Goal: Information Seeking & Learning: Check status

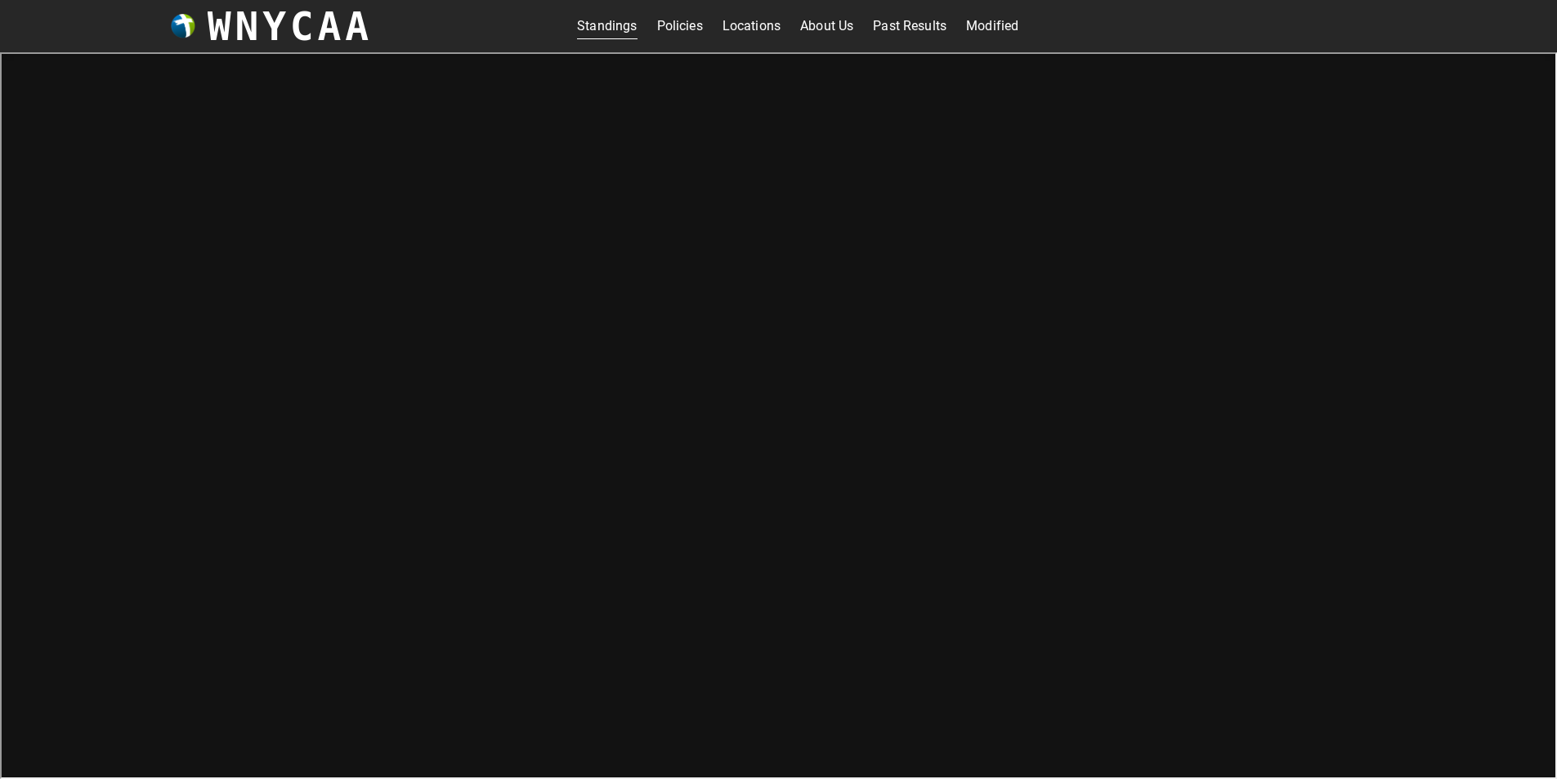
click at [606, 31] on link "Standings" at bounding box center [607, 26] width 60 height 26
click at [613, 26] on link "Standings" at bounding box center [607, 26] width 60 height 26
click at [268, 31] on h3 "WNYCAA" at bounding box center [290, 26] width 165 height 46
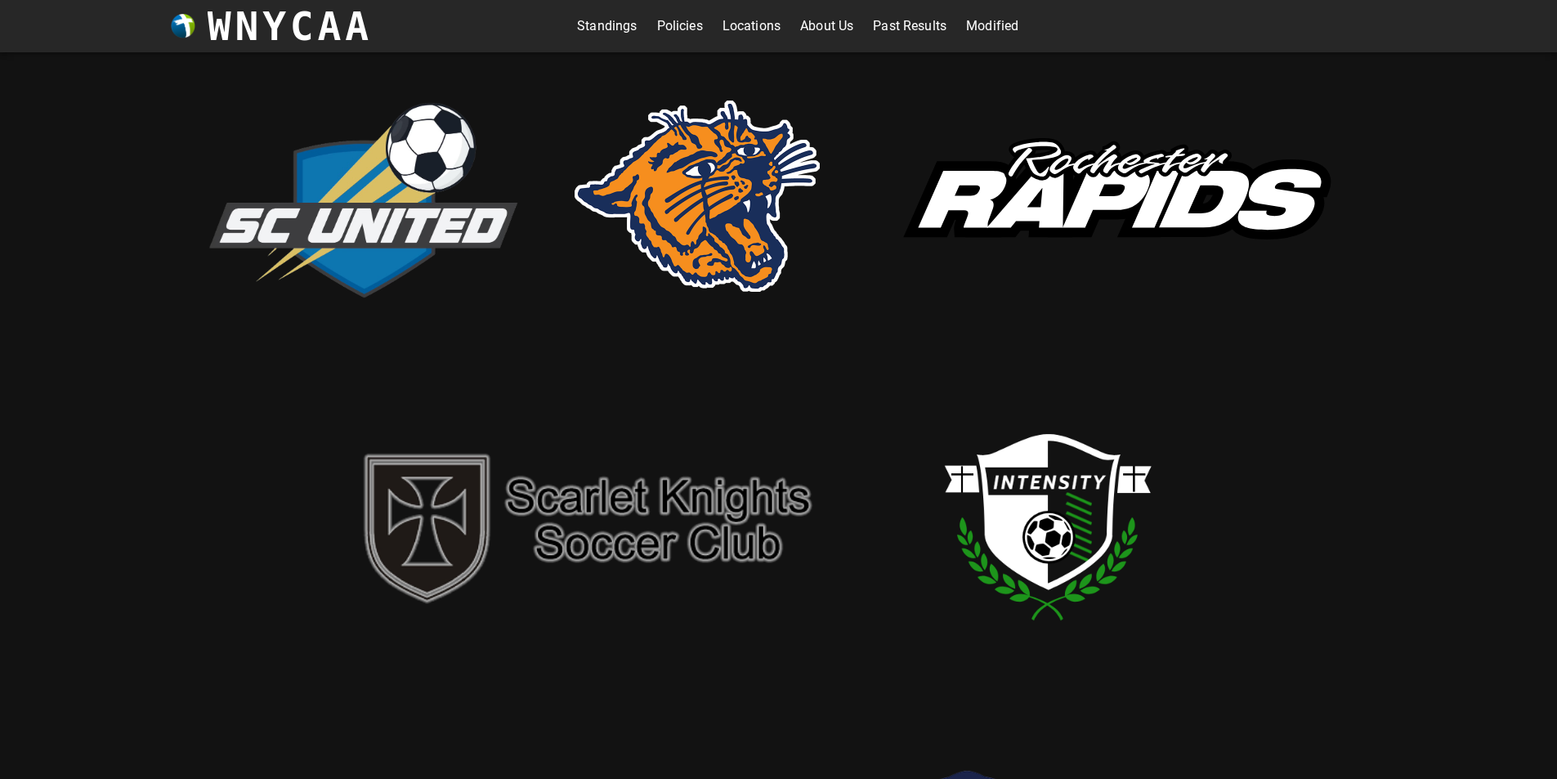
click at [1102, 190] on img at bounding box center [1114, 196] width 490 height 181
click at [999, 23] on link "Modified" at bounding box center [992, 26] width 52 height 26
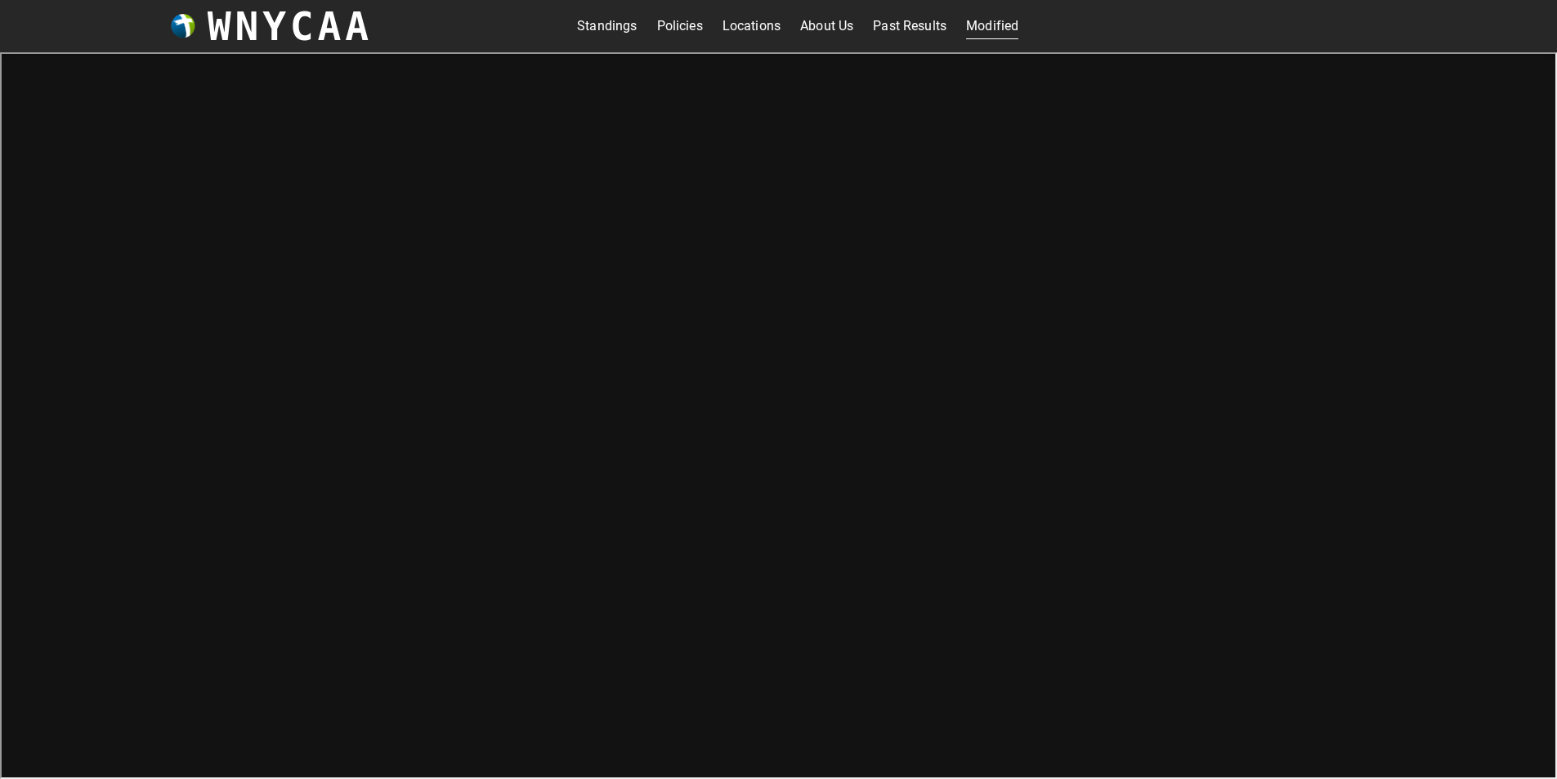
click at [915, 29] on link "Past Results" at bounding box center [910, 26] width 74 height 26
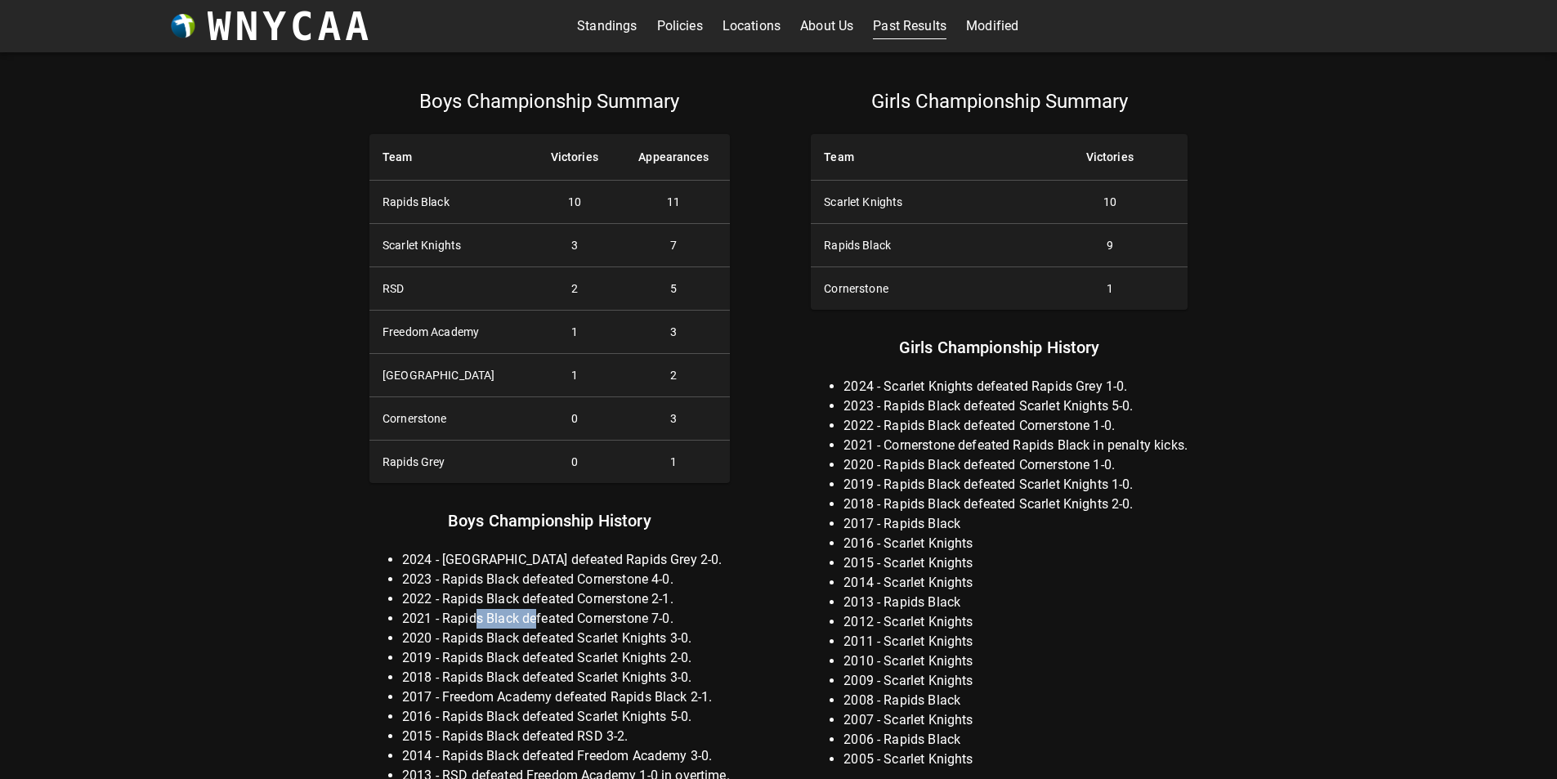
drag, startPoint x: 472, startPoint y: 620, endPoint x: 532, endPoint y: 620, distance: 60.5
click at [532, 620] on li "2021 - Rapids Black defeated Cornerstone 7-0." at bounding box center [566, 619] width 328 height 20
click at [562, 623] on li "2021 - Rapids Black defeated Cornerstone 7-0." at bounding box center [566, 619] width 328 height 20
drag, startPoint x: 449, startPoint y: 702, endPoint x: 501, endPoint y: 702, distance: 52.3
click at [501, 702] on li "2017 - Freedom Academy defeated Rapids Black 2-1." at bounding box center [566, 697] width 328 height 20
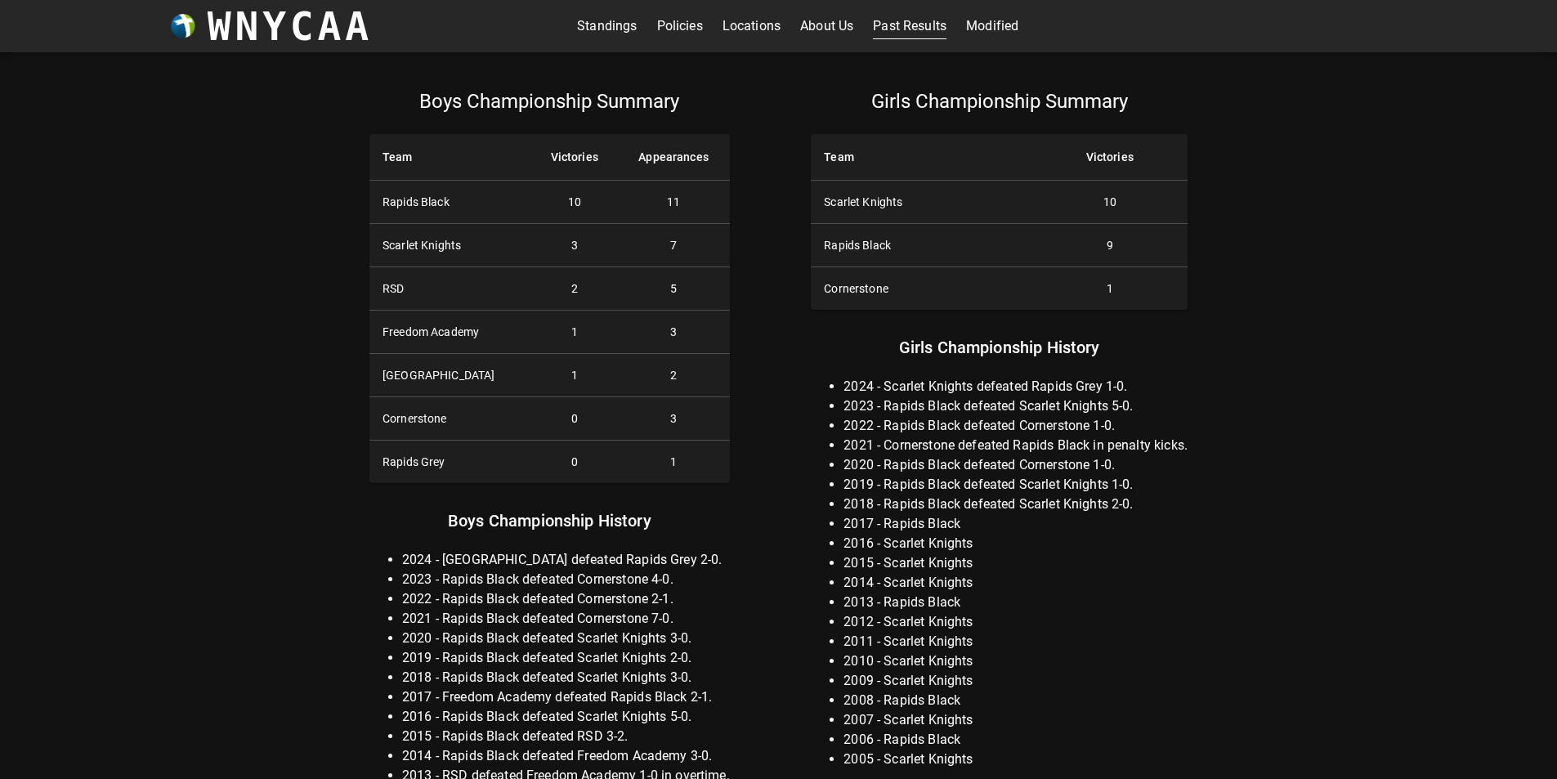
click at [513, 702] on li "2017 - Freedom Academy defeated Rapids Black 2-1." at bounding box center [566, 697] width 328 height 20
click at [984, 28] on link "Modified" at bounding box center [992, 26] width 52 height 26
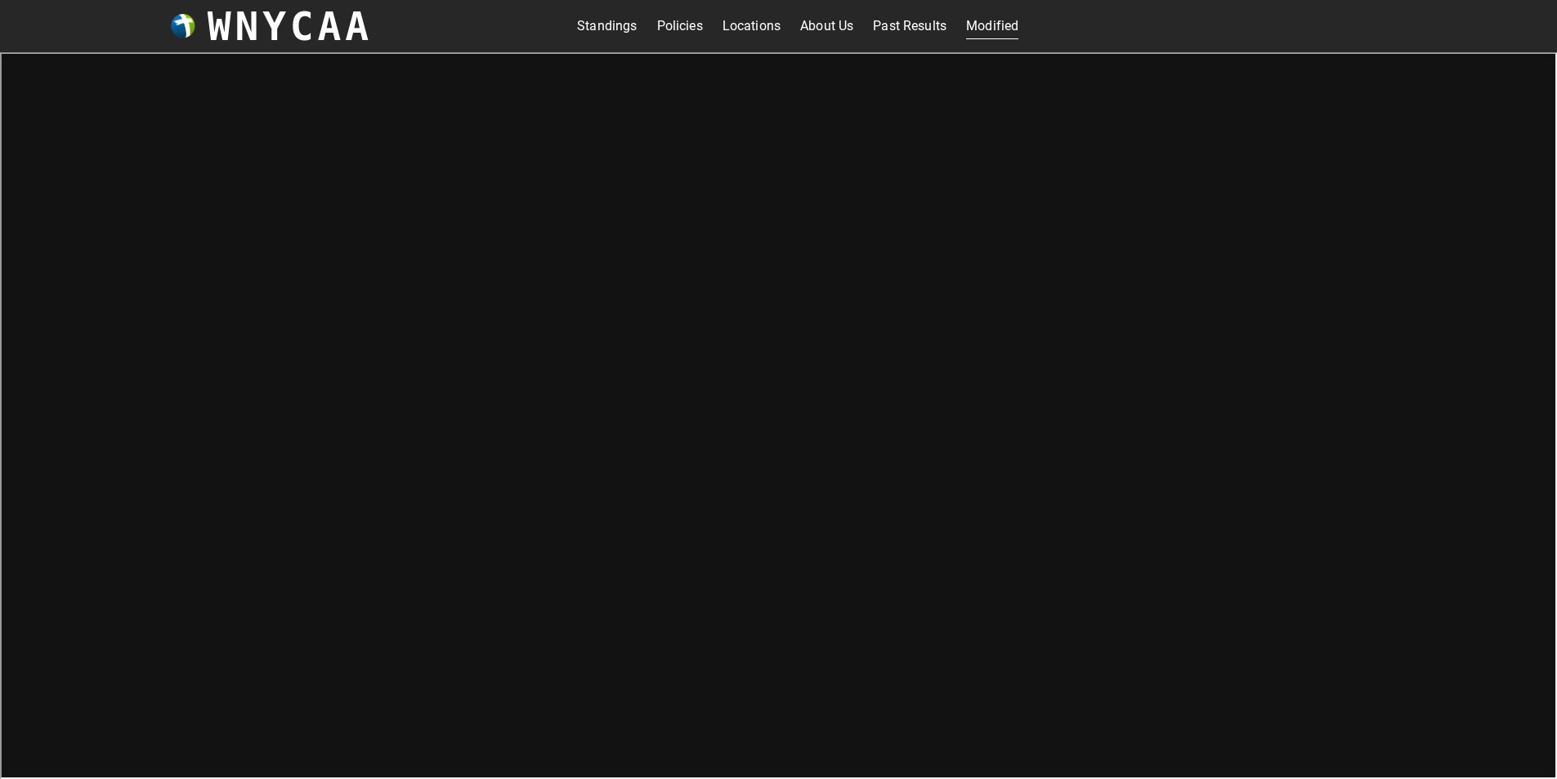
click at [914, 26] on link "Past Results" at bounding box center [910, 26] width 74 height 26
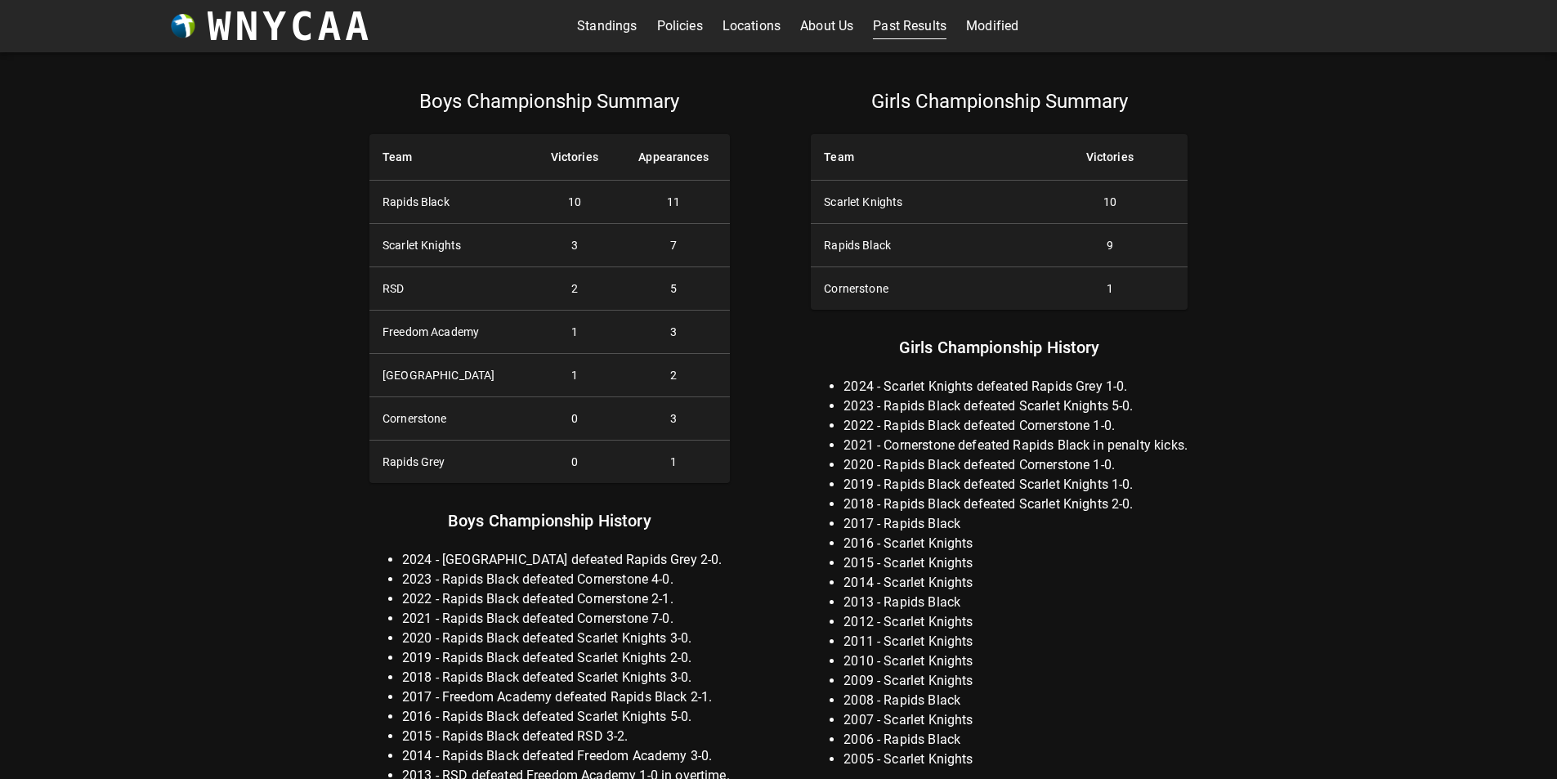
click at [812, 29] on link "About Us" at bounding box center [826, 26] width 53 height 26
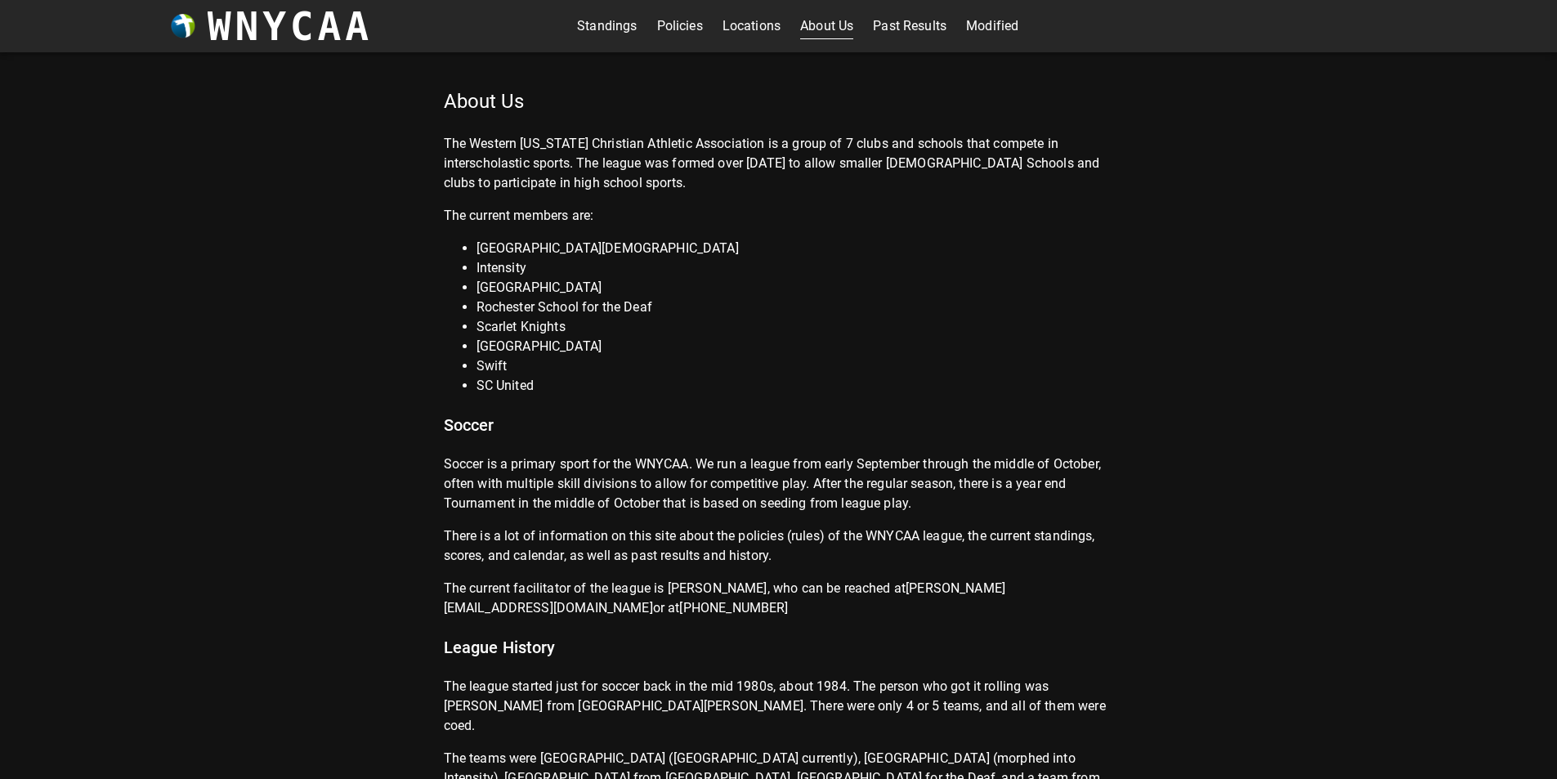
click at [678, 25] on link "Policies" at bounding box center [680, 26] width 46 height 26
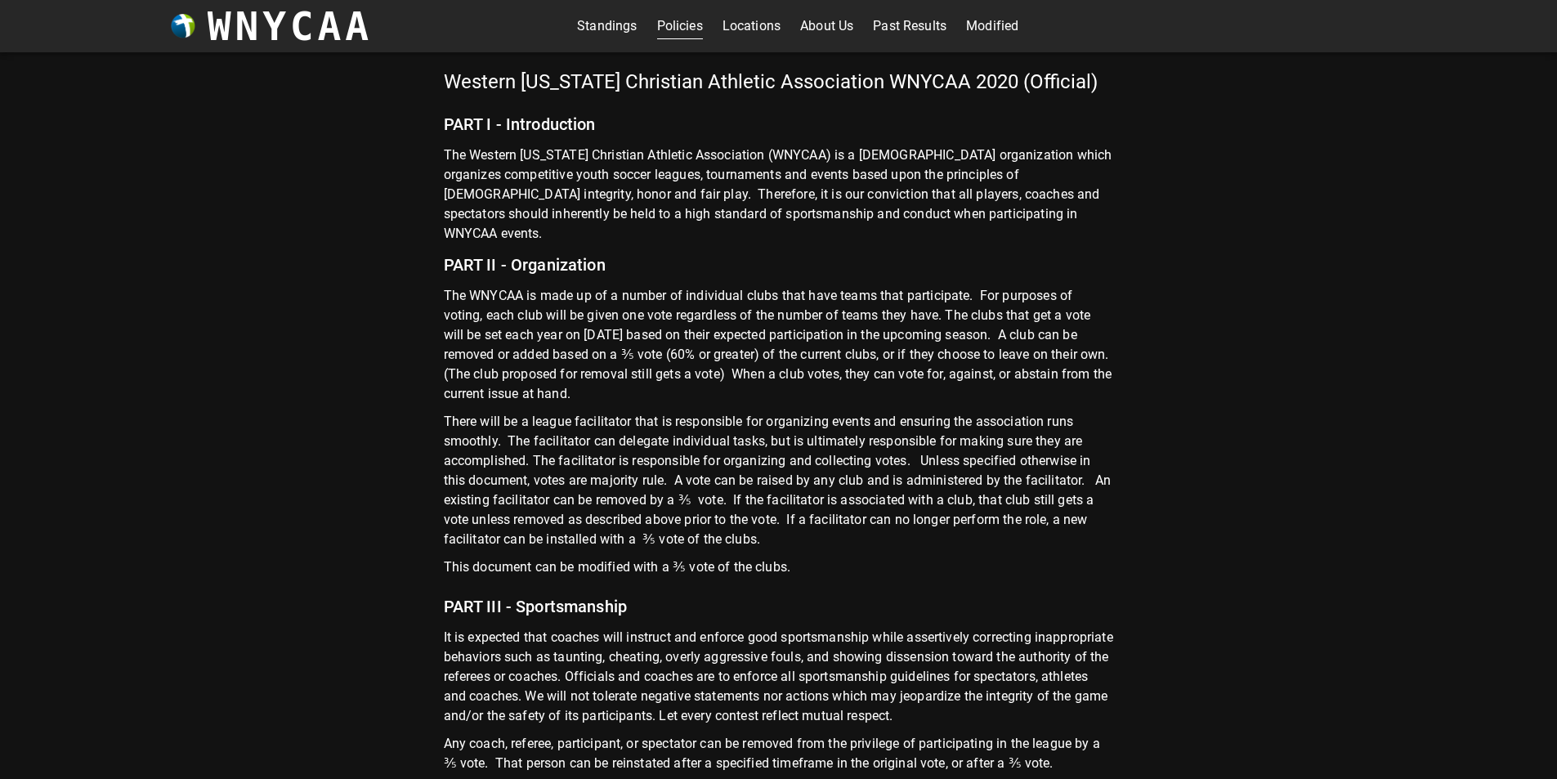
click at [583, 30] on link "Standings" at bounding box center [607, 26] width 60 height 26
